Goal: Find specific page/section: Find specific page/section

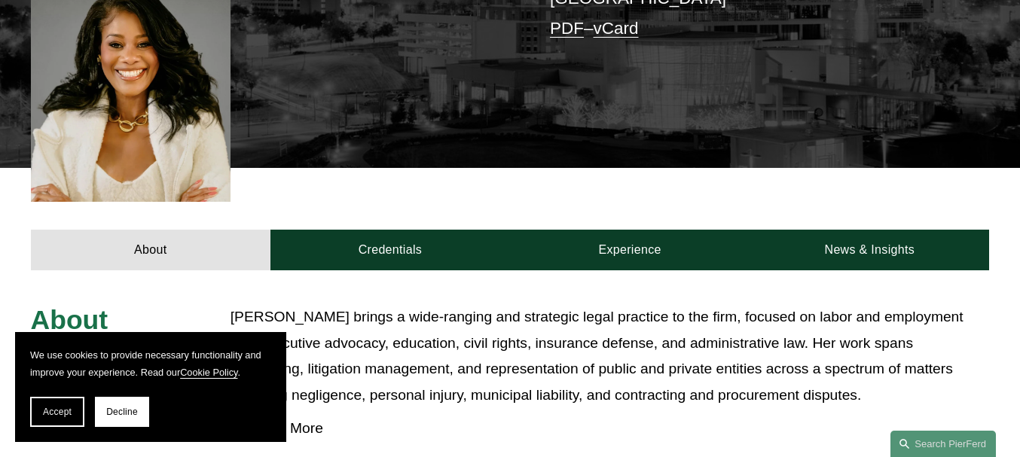
scroll to position [513, 0]
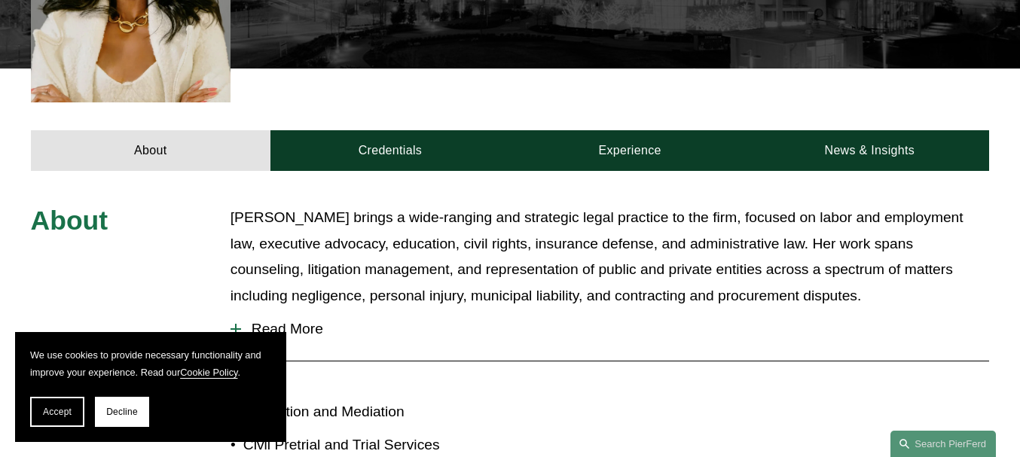
drag, startPoint x: 163, startPoint y: 34, endPoint x: 147, endPoint y: 4, distance: 34.0
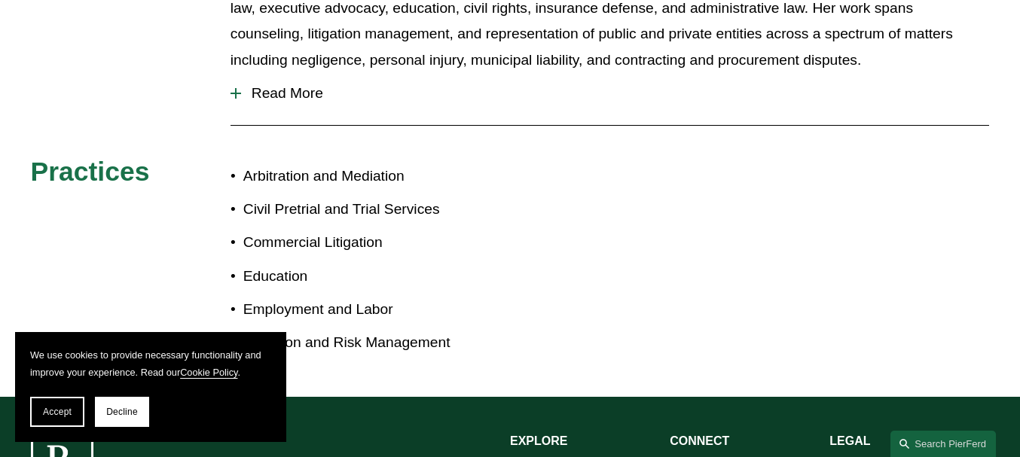
scroll to position [754, 0]
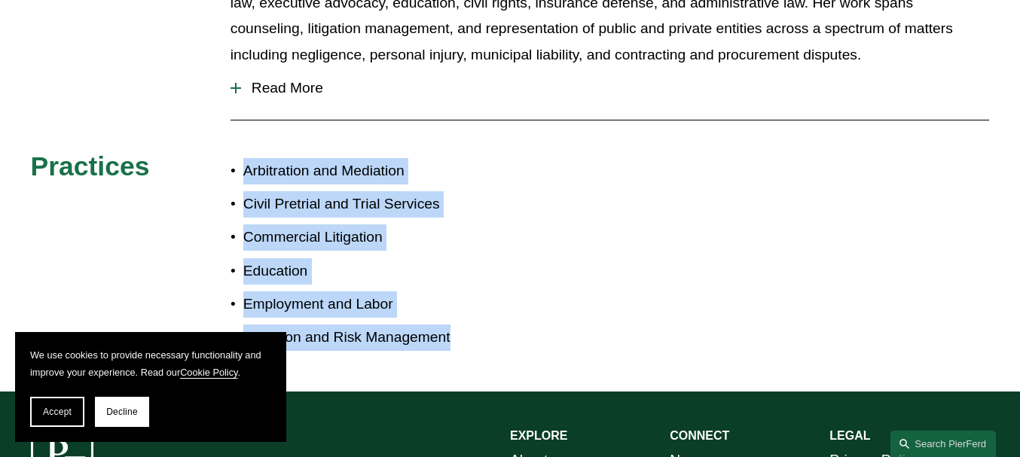
drag, startPoint x: 497, startPoint y: 318, endPoint x: 243, endPoint y: 142, distance: 308.8
click at [243, 158] on ul "Arbitration and Mediation Civil Pretrial and Trial Services Commercial Litigati…" at bounding box center [371, 254] width 280 height 193
copy ul "Arbitration and Mediation Civil Pretrial and Trial Services Commercial Litigati…"
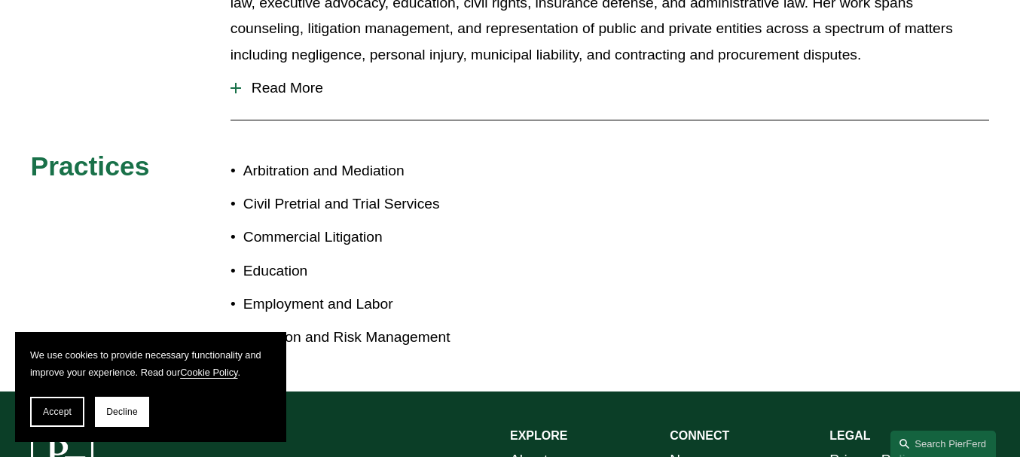
click at [512, 141] on div "About Marquetta J. Bryan brings a wide-ranging and strategic legal practice to …" at bounding box center [510, 161] width 1020 height 394
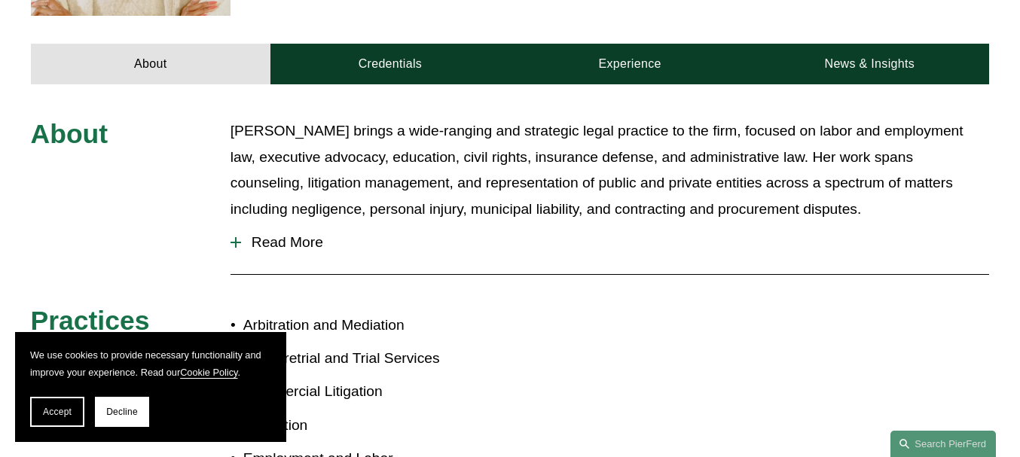
scroll to position [598, 0]
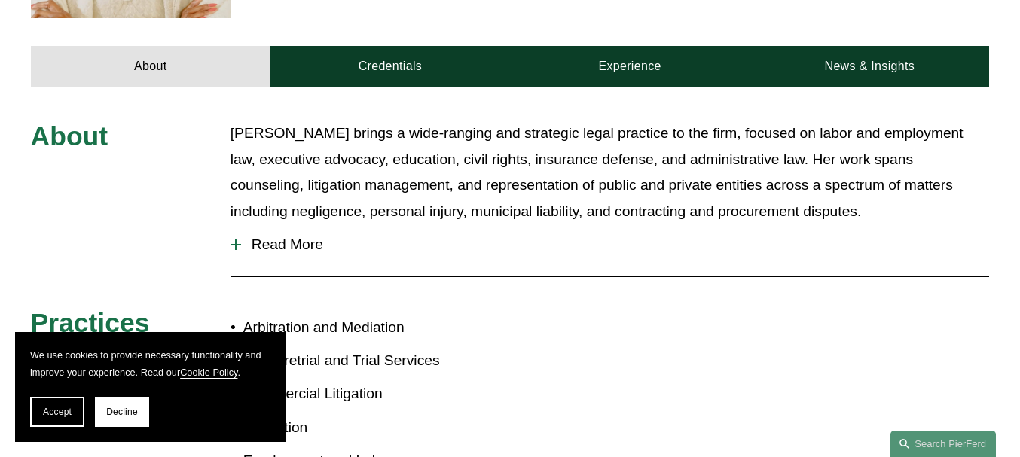
click at [253, 237] on span "Read More" at bounding box center [615, 245] width 749 height 17
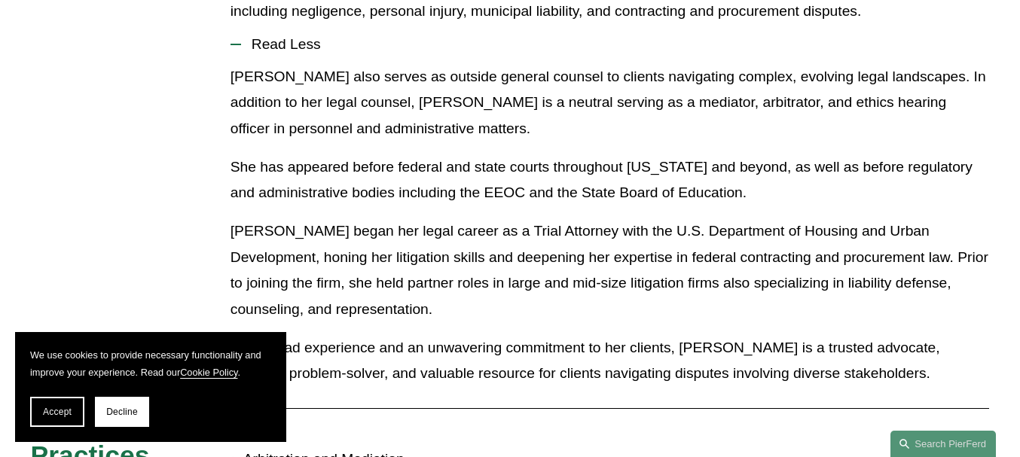
scroll to position [805, 0]
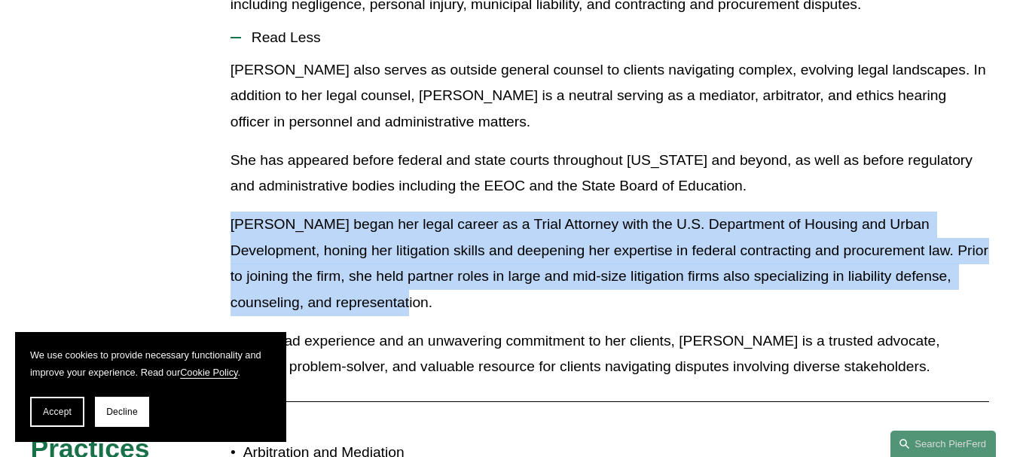
drag, startPoint x: 396, startPoint y: 272, endPoint x: 234, endPoint y: 201, distance: 176.8
click at [234, 212] on p "Marquetta began her legal career as a Trial Attorney with the U.S. Department o…" at bounding box center [611, 264] width 760 height 105
copy p "Marquetta began her legal career as a Trial Attorney with the U.S. Department o…"
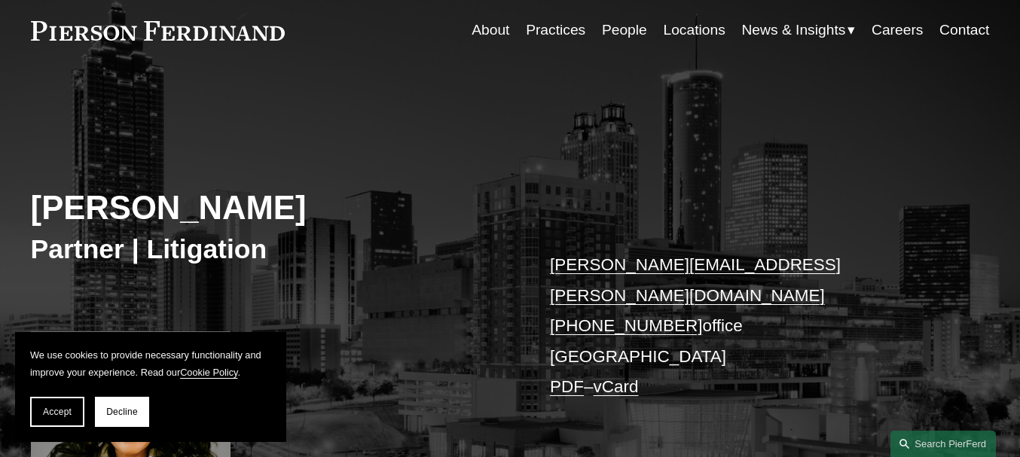
scroll to position [0, 0]
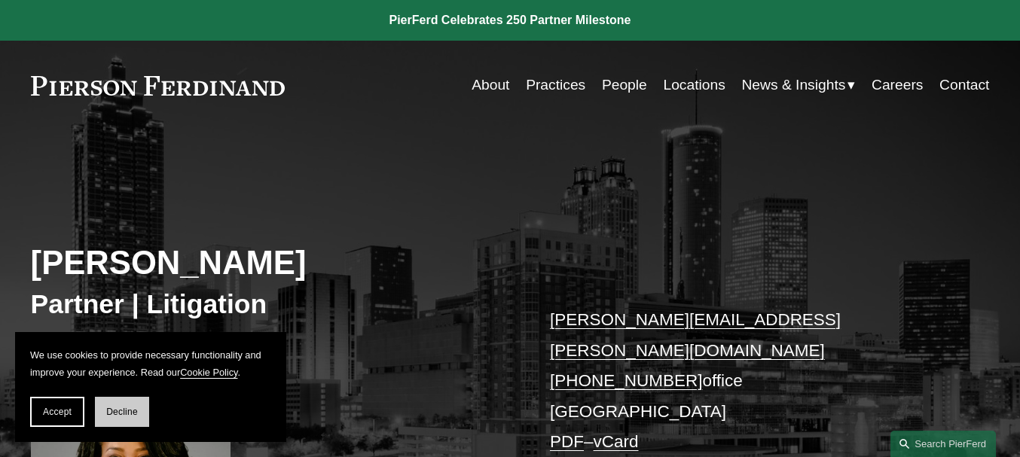
click at [112, 413] on span "Decline" at bounding box center [122, 412] width 32 height 11
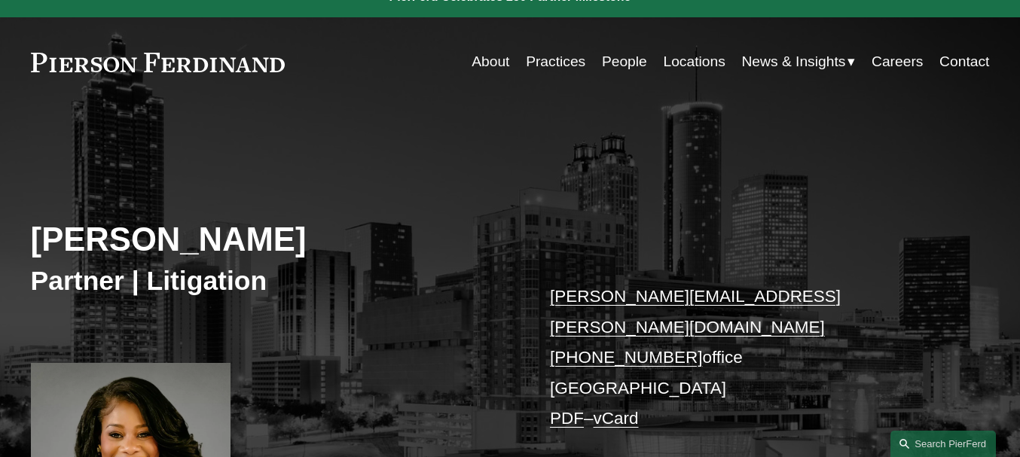
scroll to position [13, 0]
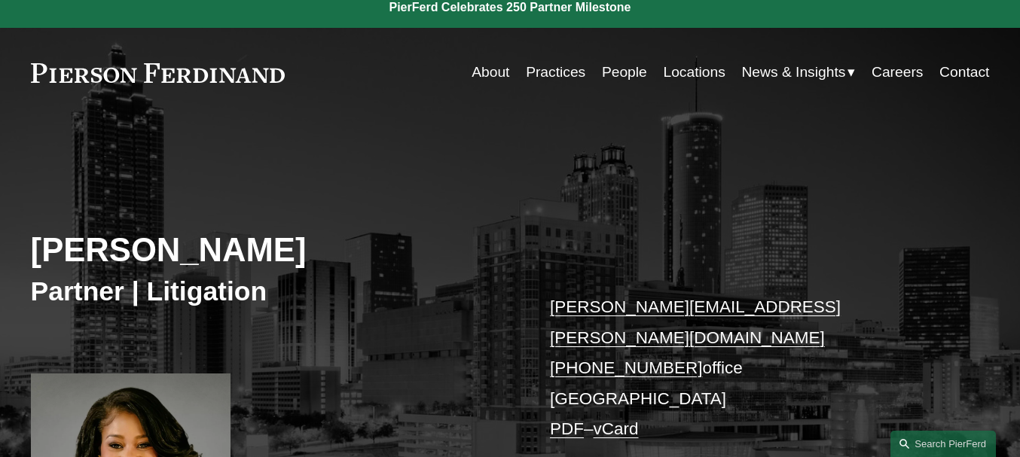
click at [565, 75] on link "Practices" at bounding box center [556, 72] width 60 height 29
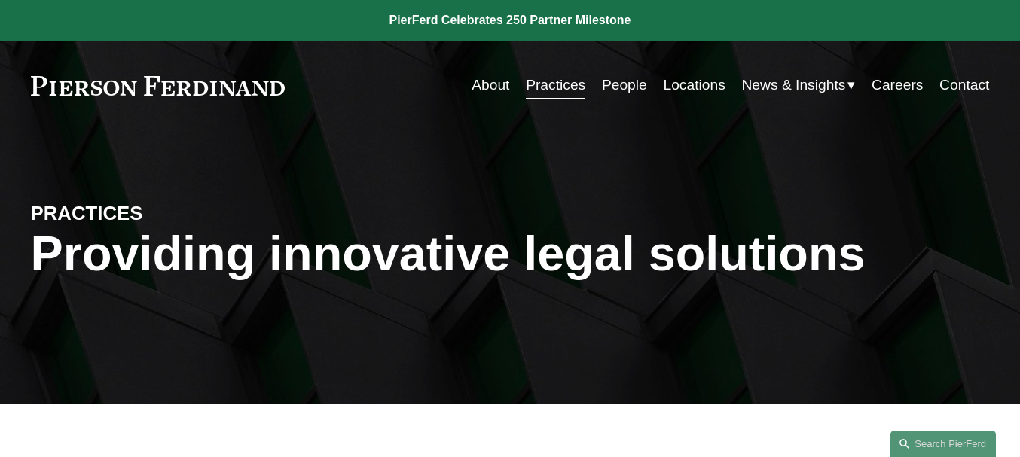
click at [628, 91] on link "People" at bounding box center [624, 85] width 45 height 29
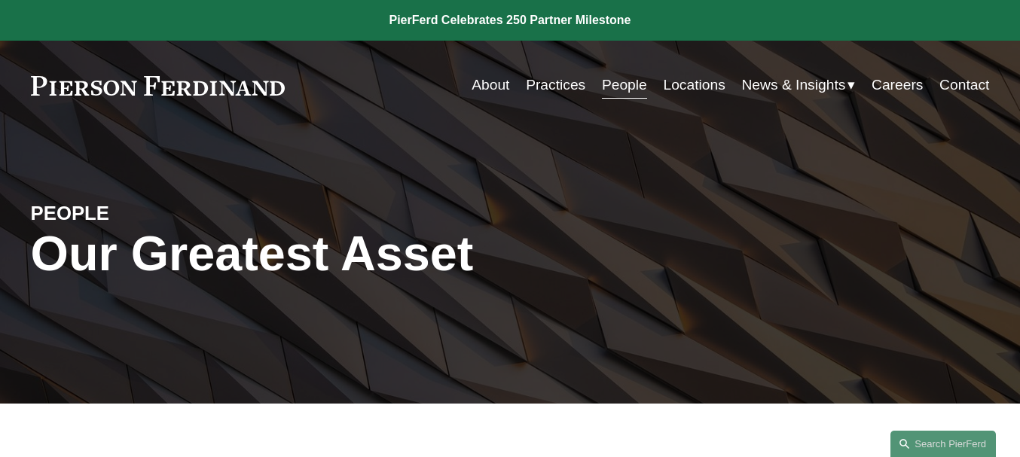
click at [697, 93] on link "Locations" at bounding box center [694, 85] width 62 height 29
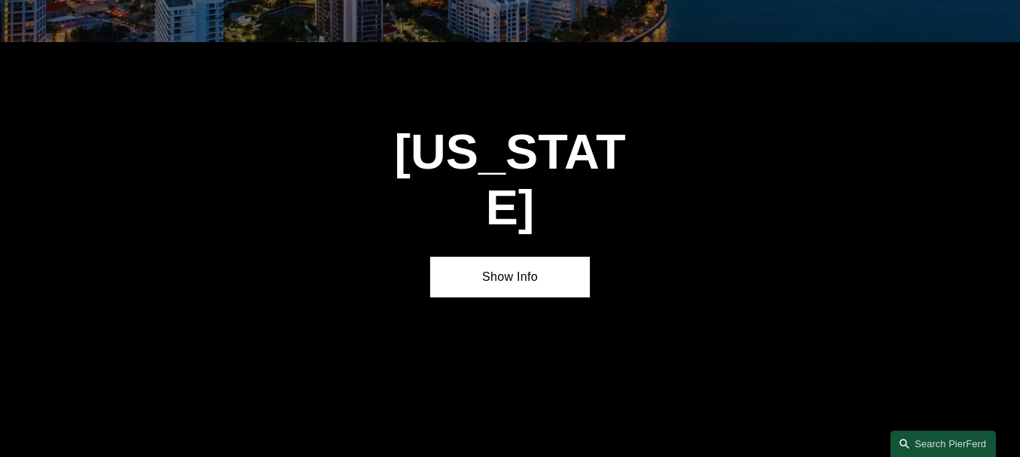
scroll to position [2124, 0]
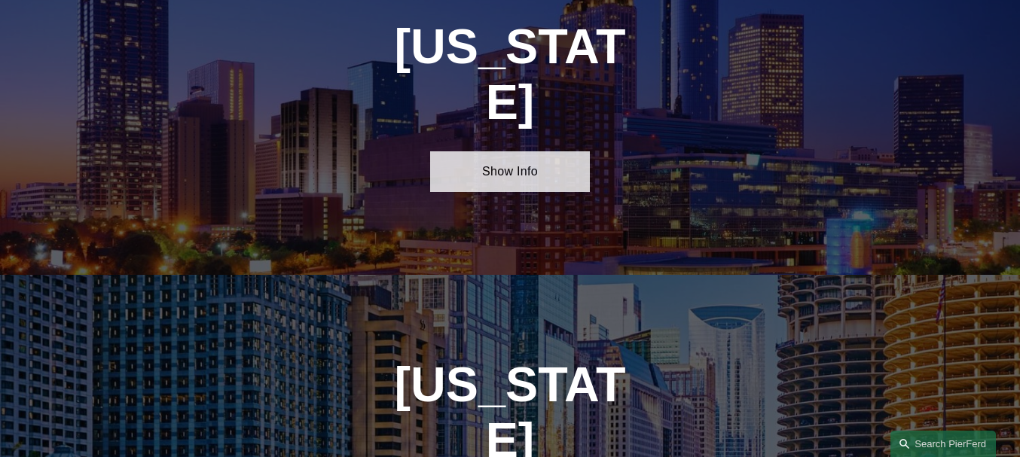
click at [543, 151] on link "Show Info" at bounding box center [510, 171] width 160 height 41
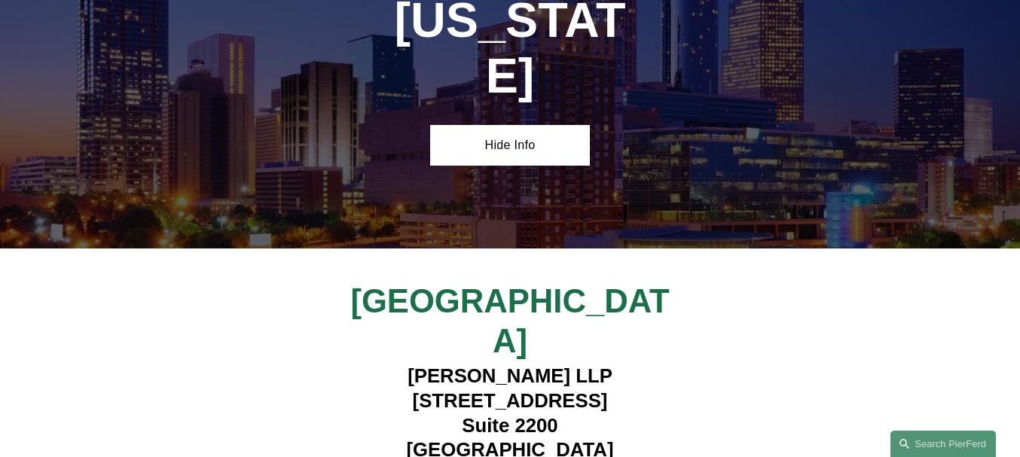
scroll to position [2177, 0]
